Goal: Information Seeking & Learning: Learn about a topic

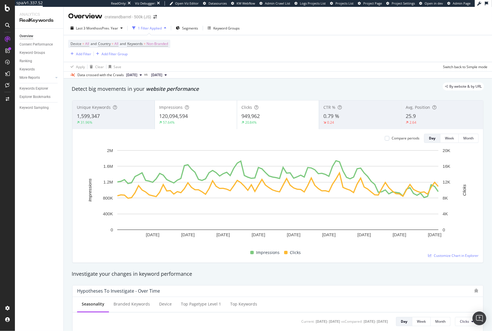
click at [209, 102] on div "Impressions 120,094,594 57.64%" at bounding box center [196, 115] width 82 height 26
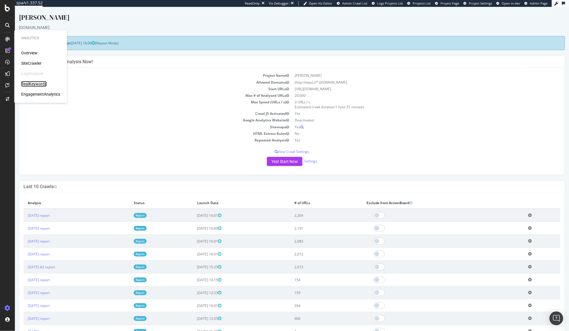
click at [40, 85] on div "RealKeywords" at bounding box center [33, 84] width 25 height 6
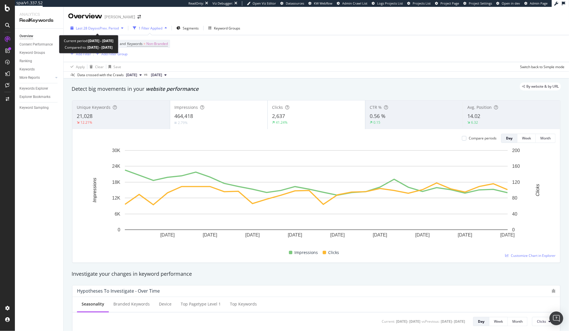
click at [118, 30] on span "vs Prev. Period" at bounding box center [107, 28] width 23 height 5
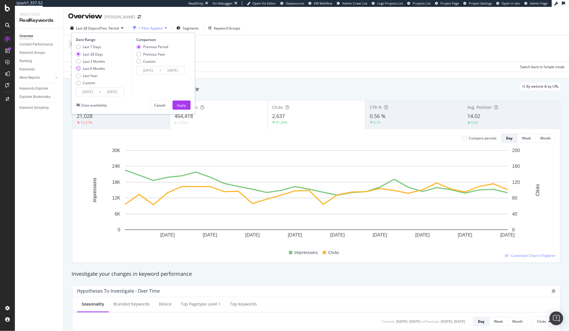
click at [101, 67] on div "Last 6 Months" at bounding box center [94, 68] width 22 height 5
type input "[DATE]"
click at [182, 104] on div "Apply" at bounding box center [181, 105] width 9 height 5
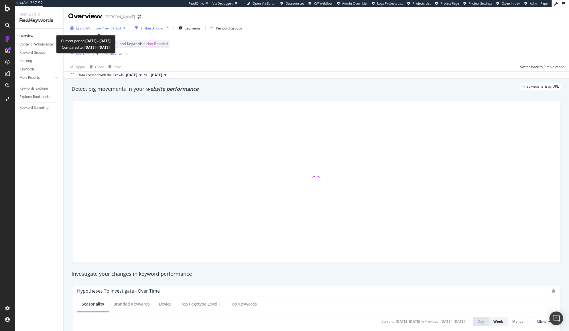
click at [113, 29] on span "vs Prev. Period" at bounding box center [109, 28] width 23 height 5
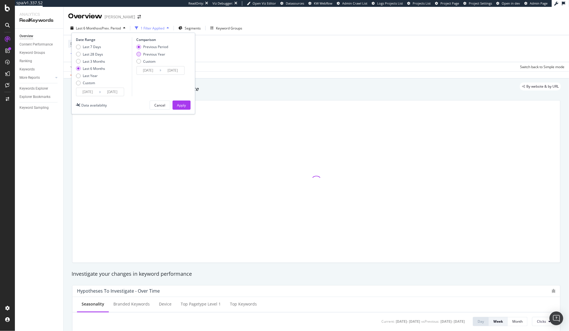
click at [152, 53] on div "Previous Year" at bounding box center [154, 54] width 22 height 5
type input "[DATE]"
click at [184, 108] on div "Apply" at bounding box center [181, 105] width 9 height 9
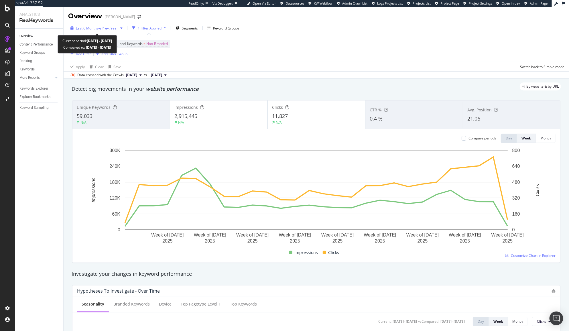
click at [116, 28] on span "vs Prev. Year" at bounding box center [108, 28] width 20 height 5
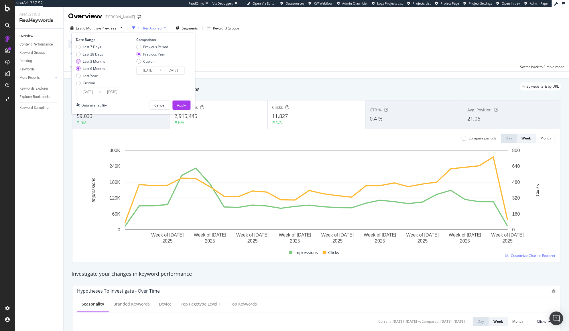
click at [96, 60] on div "Last 3 Months" at bounding box center [94, 61] width 22 height 5
type input "[DATE]"
click at [185, 106] on div "Apply" at bounding box center [181, 105] width 9 height 5
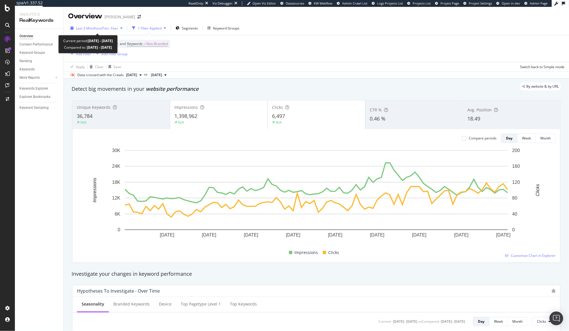
click at [110, 31] on div "Last 3 Months vs Prev. Year" at bounding box center [96, 28] width 57 height 9
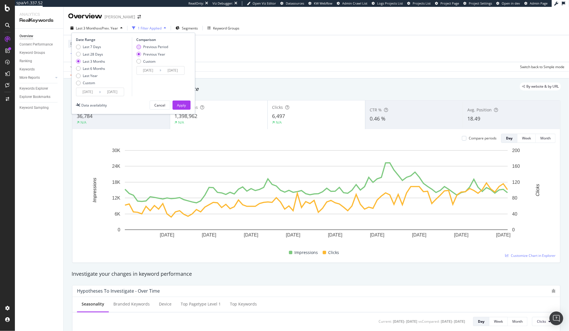
click at [149, 46] on div "Previous Period" at bounding box center [155, 46] width 25 height 5
type input "[DATE]"
click at [183, 109] on div "Apply" at bounding box center [181, 105] width 9 height 9
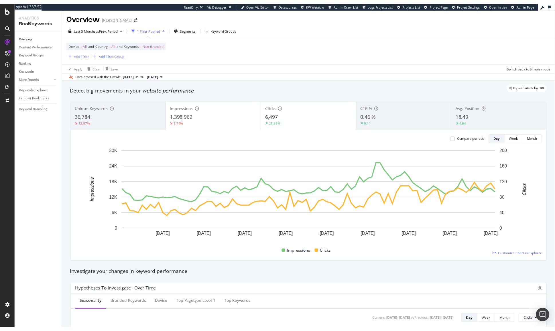
scroll to position [6, 0]
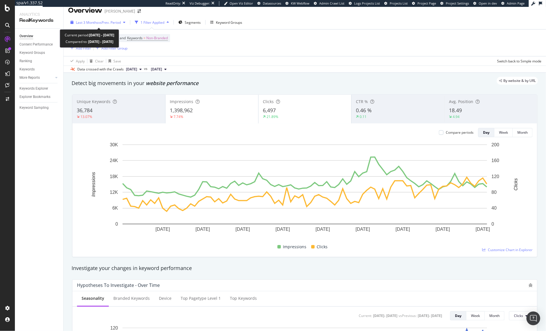
click at [124, 23] on div "button" at bounding box center [124, 22] width 7 height 3
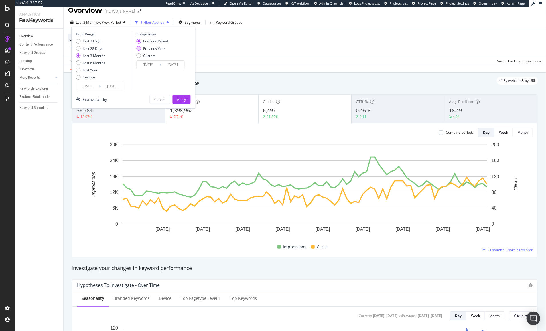
click at [156, 48] on div "Previous Year" at bounding box center [154, 48] width 22 height 5
type input "[DATE]"
click at [191, 96] on div "Date Range Last 7 Days Last 28 Days Last 3 Months Last 6 Months Last Year Custo…" at bounding box center [134, 68] width 124 height 82
click at [186, 97] on div "Apply" at bounding box center [181, 99] width 9 height 9
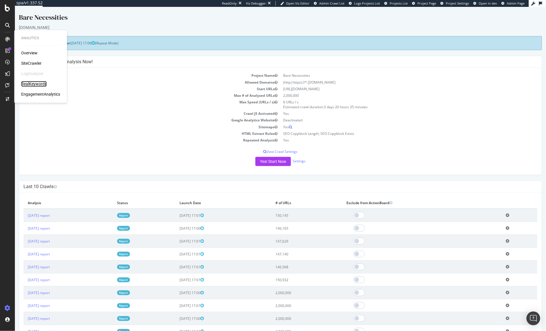
click at [39, 82] on div "RealKeywords" at bounding box center [33, 84] width 25 height 6
